Goal: Information Seeking & Learning: Find specific page/section

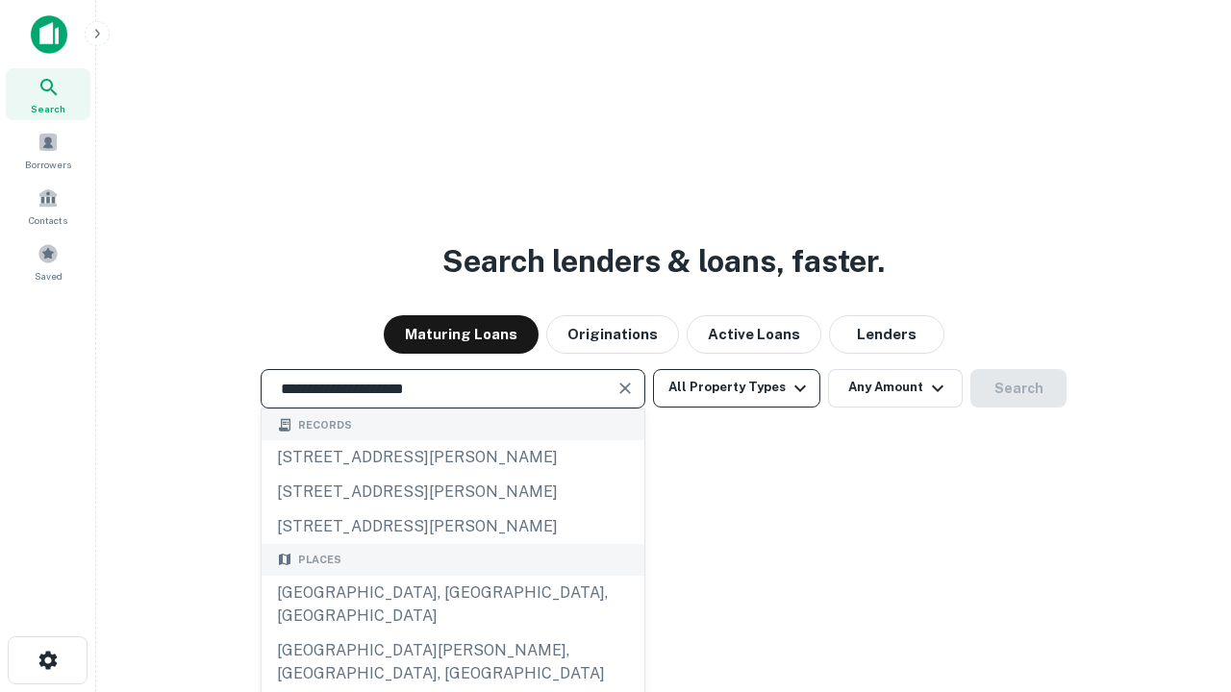
click at [452, 634] on div "[GEOGRAPHIC_DATA], [GEOGRAPHIC_DATA], [GEOGRAPHIC_DATA]" at bounding box center [453, 605] width 383 height 58
click at [737, 388] on button "All Property Types" at bounding box center [736, 388] width 167 height 38
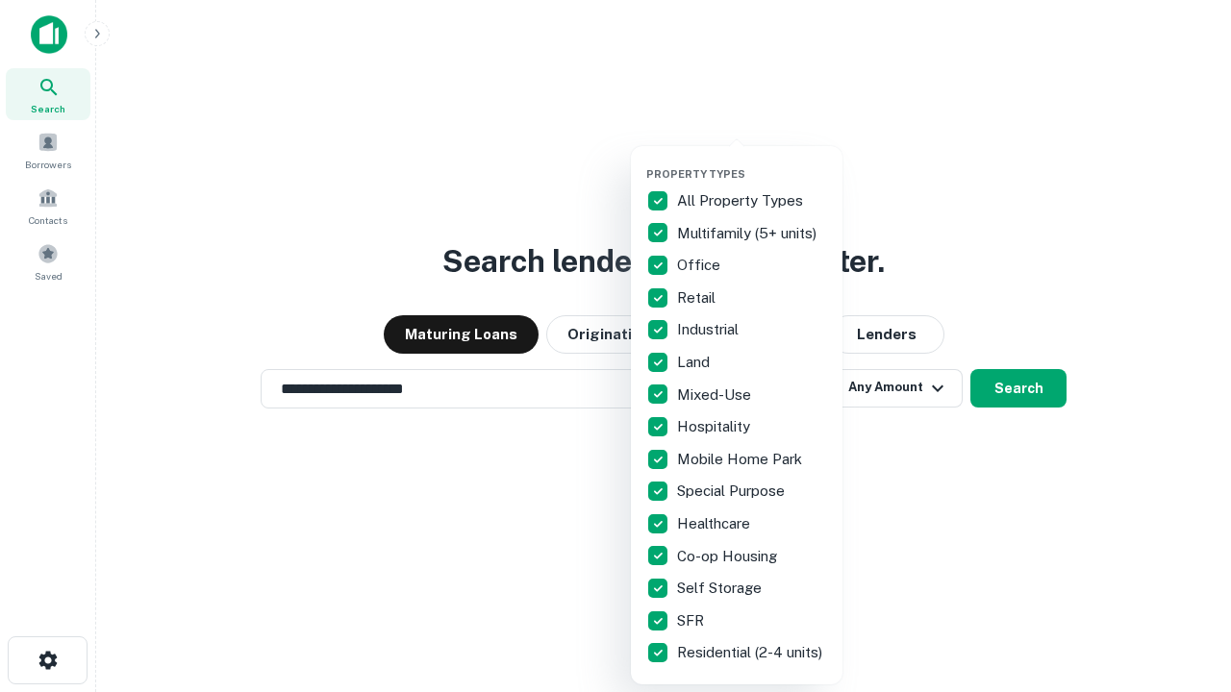
type input "**********"
click at [752, 162] on button "button" at bounding box center [752, 162] width 212 height 1
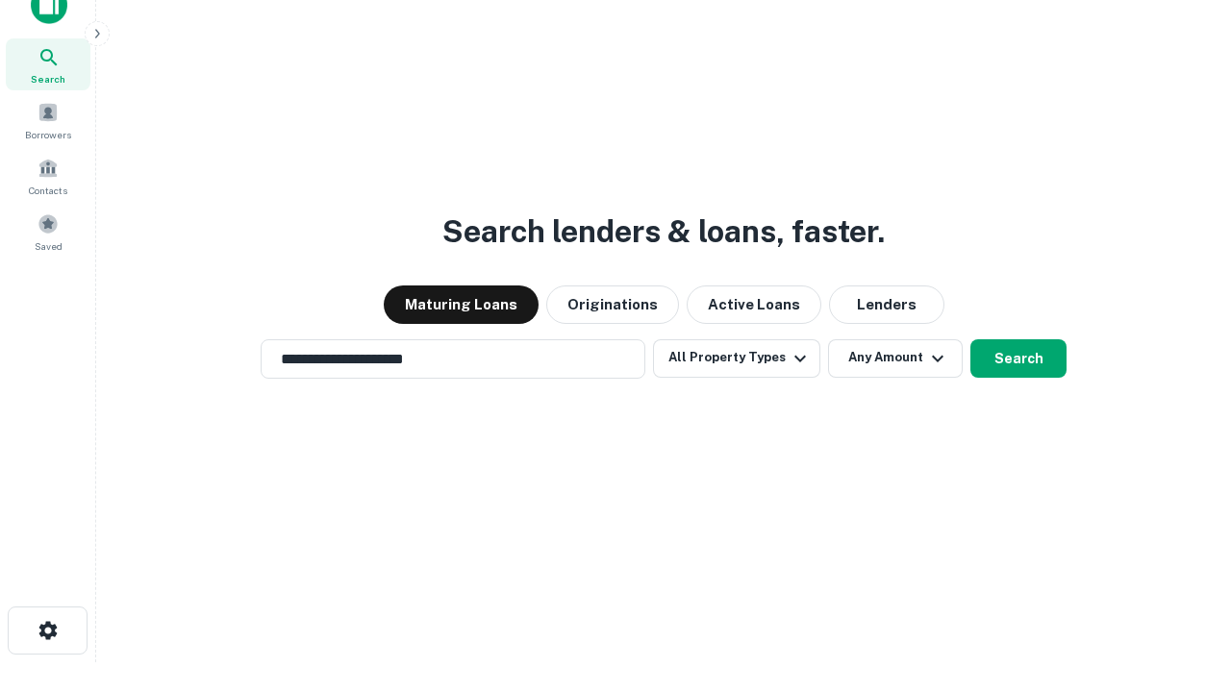
scroll to position [12, 232]
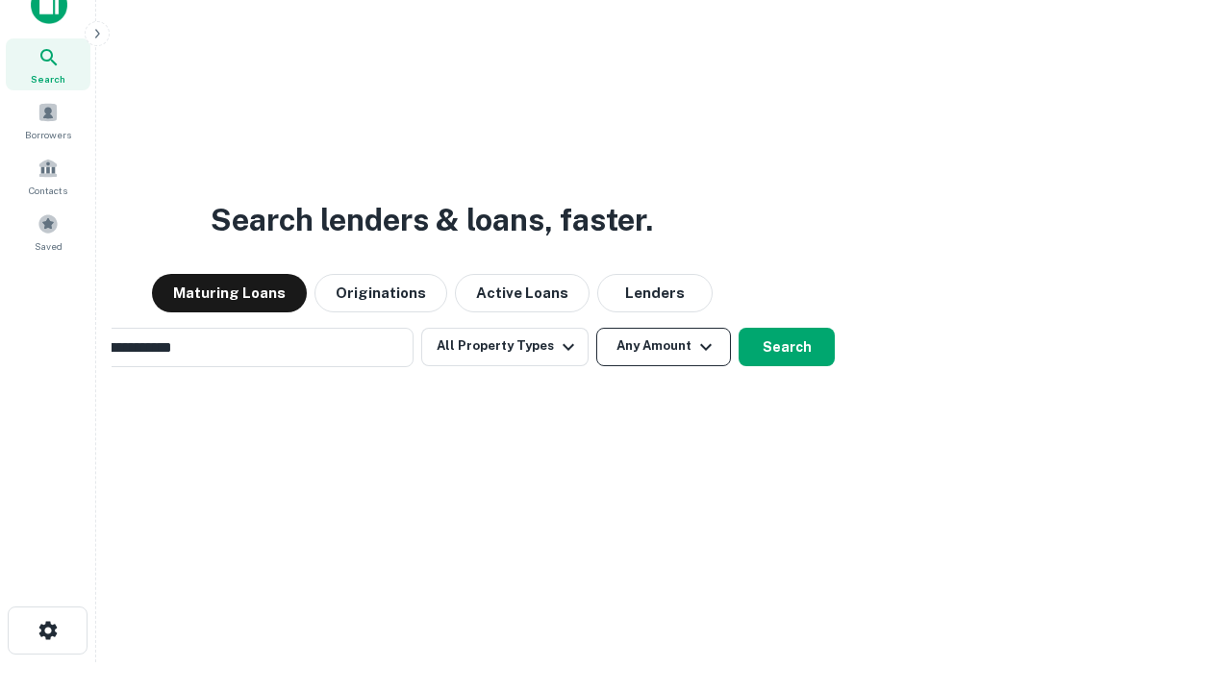
click at [596, 328] on button "Any Amount" at bounding box center [663, 347] width 135 height 38
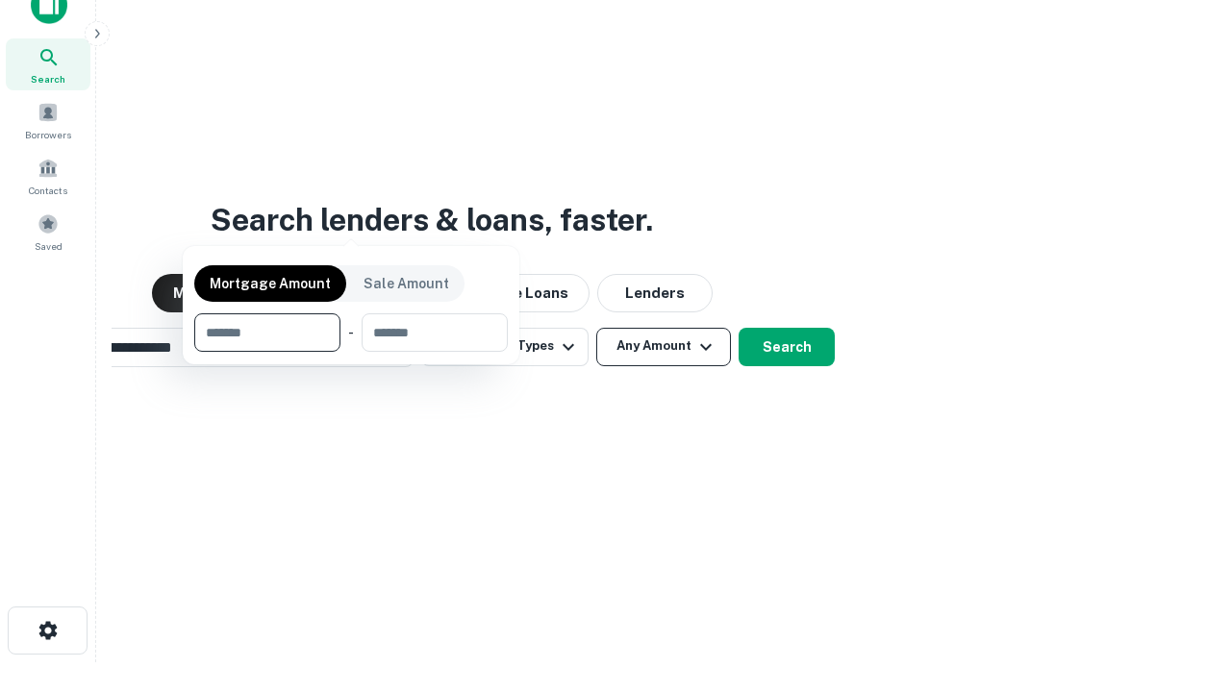
scroll to position [31, 0]
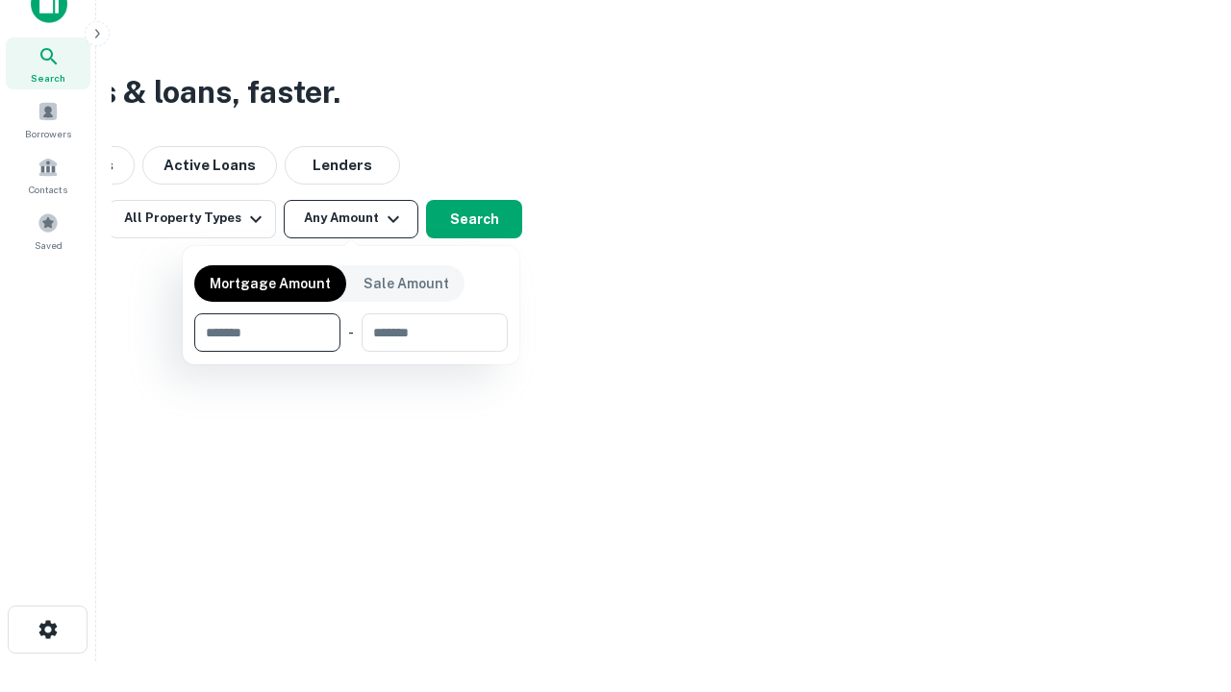
type input "*******"
click at [351, 352] on button "button" at bounding box center [351, 352] width 314 height 1
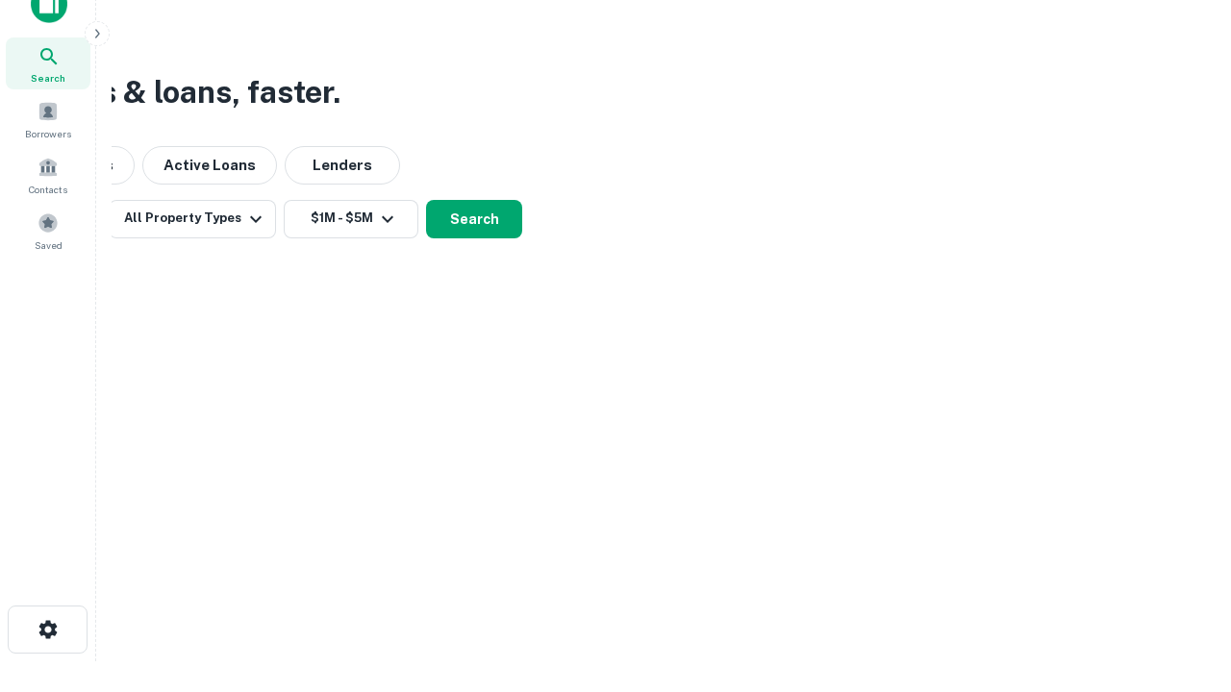
scroll to position [12, 355]
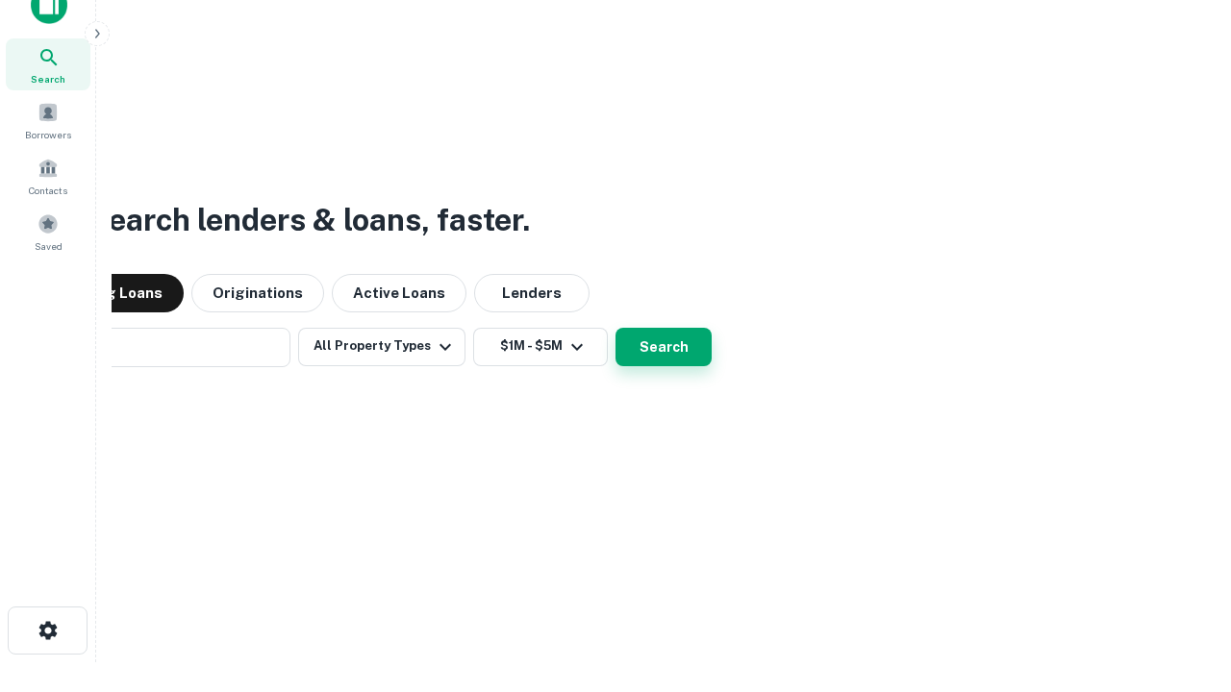
click at [615, 328] on button "Search" at bounding box center [663, 347] width 96 height 38
